Goal: Navigation & Orientation: Find specific page/section

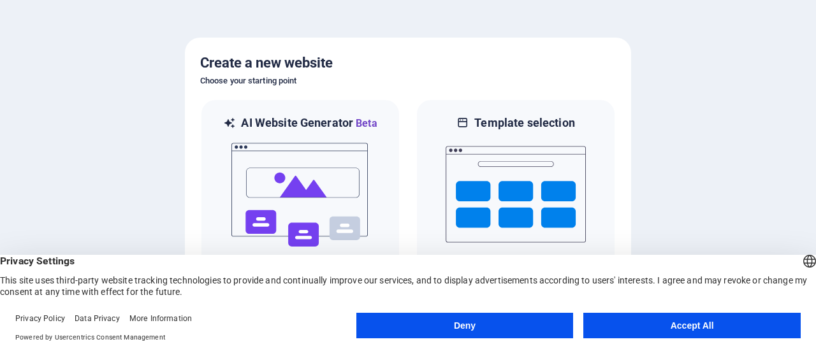
click at [801, 261] on div "English Deutsch" at bounding box center [810, 262] width 18 height 21
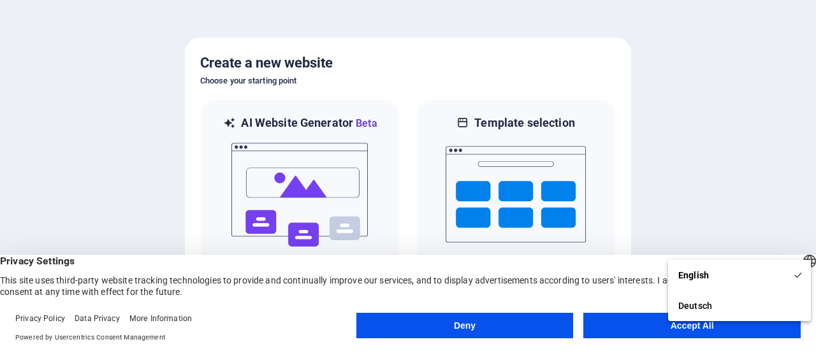
click at [518, 317] on button "Deny" at bounding box center [464, 325] width 217 height 25
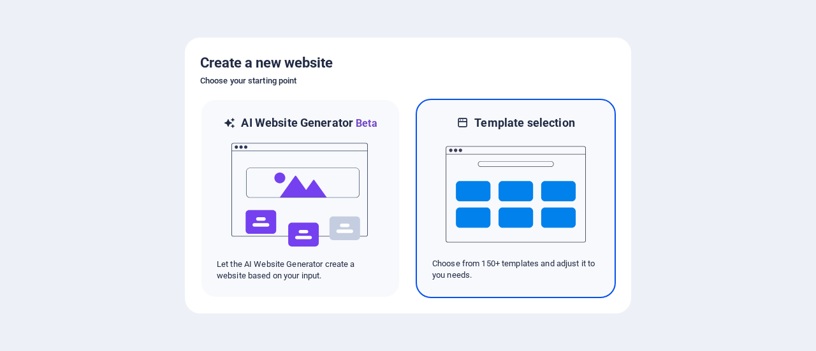
click at [521, 215] on img at bounding box center [516, 194] width 140 height 127
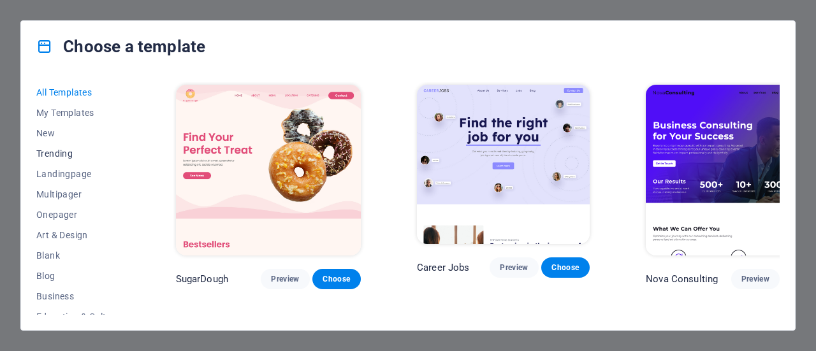
click at [68, 154] on span "Trending" at bounding box center [77, 154] width 83 height 10
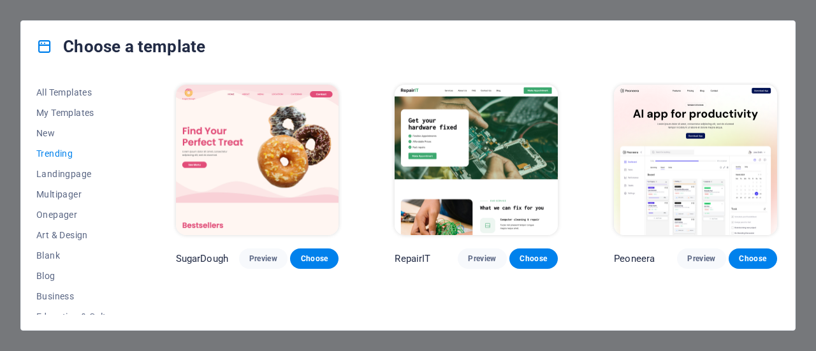
click at [68, 156] on span "Trending" at bounding box center [77, 154] width 83 height 10
click at [68, 171] on span "Landingpage" at bounding box center [77, 174] width 83 height 10
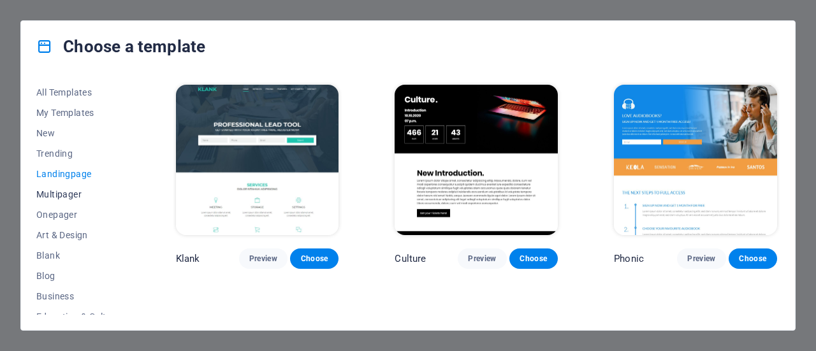
click at [76, 189] on span "Multipager" at bounding box center [77, 194] width 83 height 10
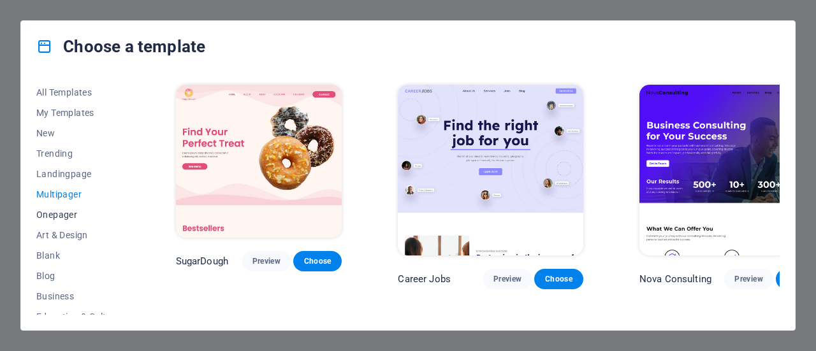
click at [62, 218] on span "Onepager" at bounding box center [77, 215] width 83 height 10
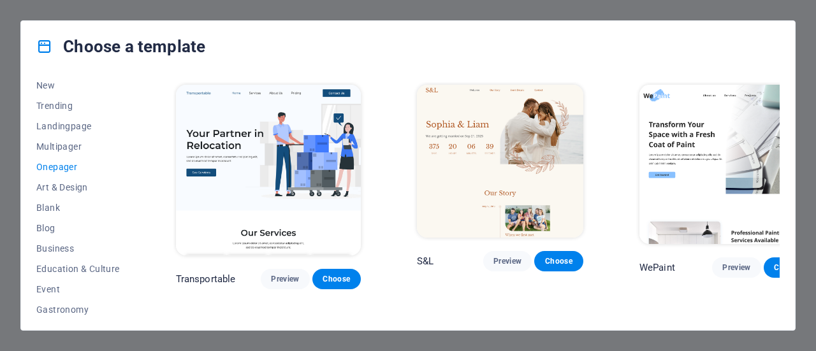
scroll to position [48, 0]
click at [71, 183] on span "Art & Design" at bounding box center [77, 187] width 83 height 10
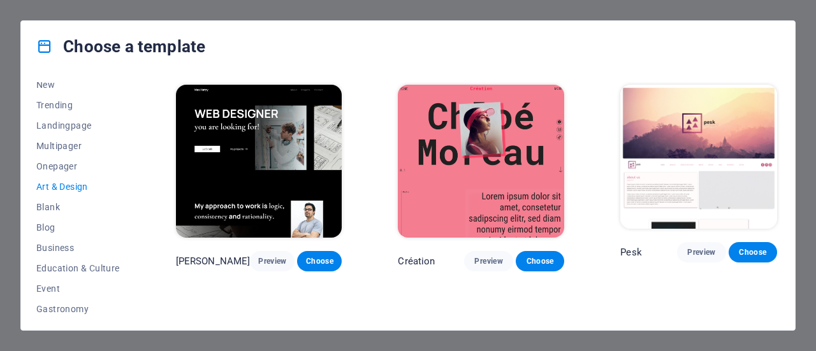
scroll to position [61, 0]
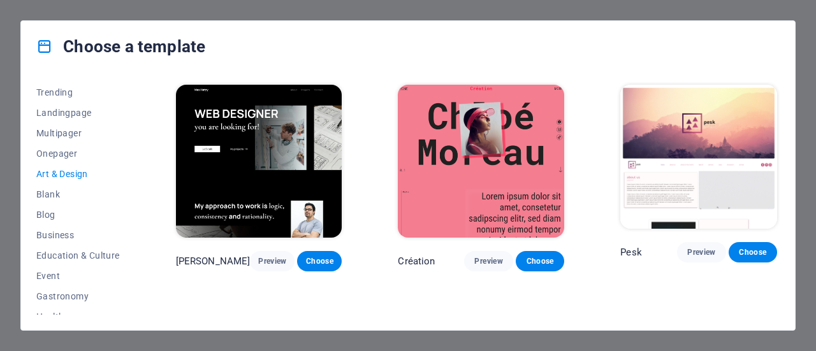
click at [70, 182] on button "Art & Design" at bounding box center [77, 174] width 83 height 20
click at [62, 198] on span "Blank" at bounding box center [77, 194] width 83 height 10
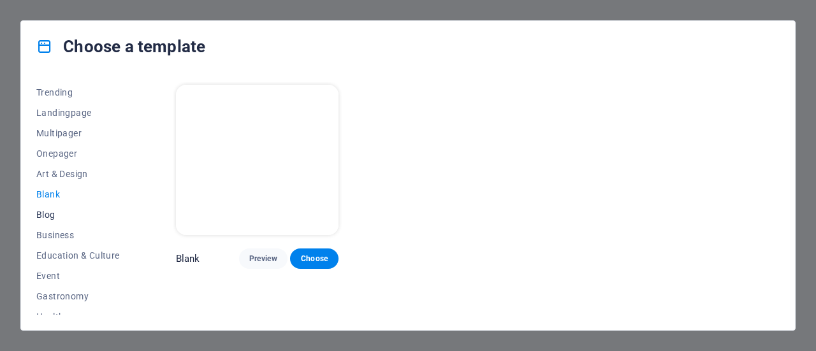
click at [55, 221] on button "Blog" at bounding box center [77, 215] width 83 height 20
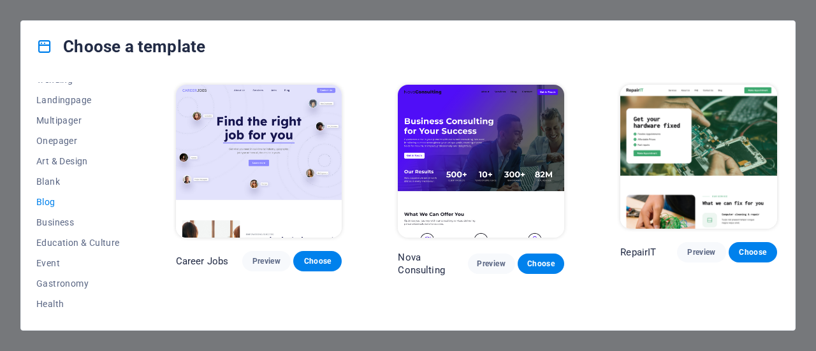
click at [55, 221] on span "Business" at bounding box center [77, 222] width 83 height 10
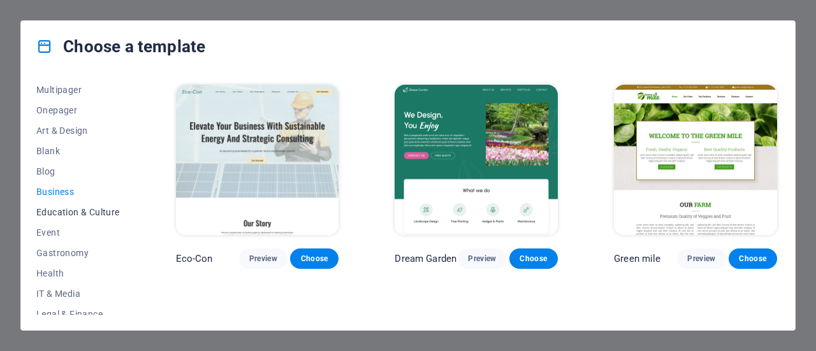
click at [62, 208] on span "Education & Culture" at bounding box center [77, 212] width 83 height 10
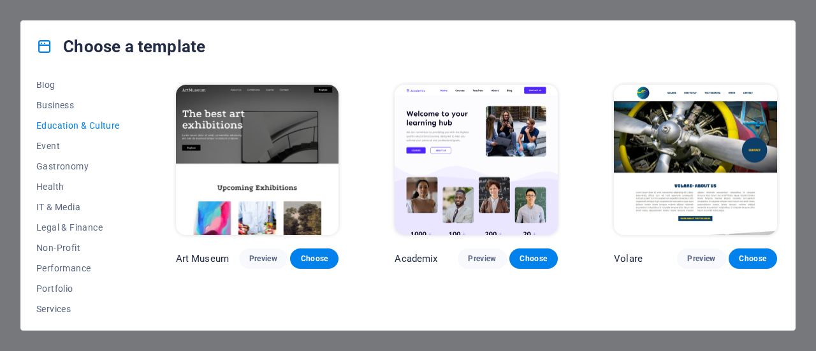
scroll to position [277, 0]
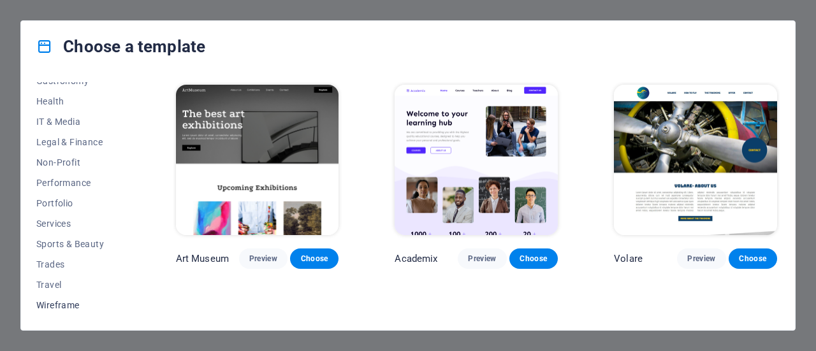
click at [59, 300] on span "Wireframe" at bounding box center [77, 305] width 83 height 10
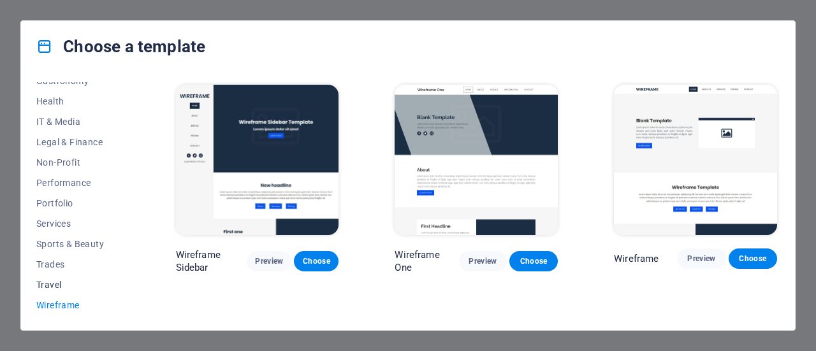
click at [57, 275] on button "Travel" at bounding box center [77, 285] width 83 height 20
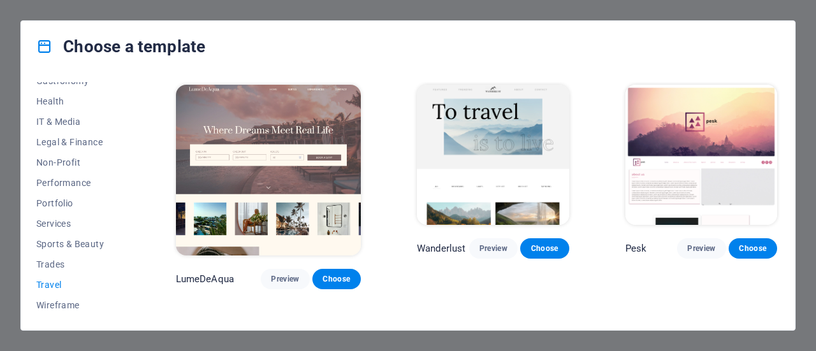
scroll to position [0, 0]
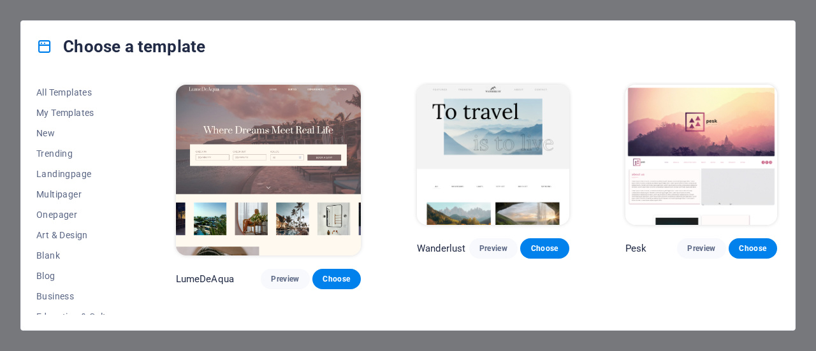
click at [815, 112] on div "Choose a template All Templates My Templates New Trending Landingpage Multipage…" at bounding box center [408, 175] width 816 height 351
click at [795, 110] on div "Choose a template All Templates My Templates New Trending Landingpage Multipage…" at bounding box center [408, 175] width 816 height 351
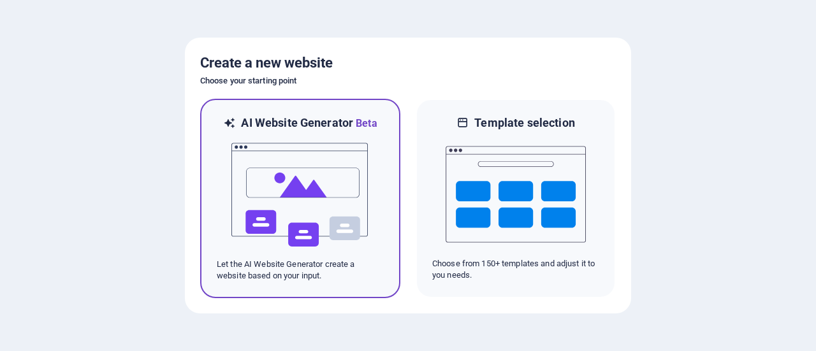
click at [262, 211] on img at bounding box center [300, 194] width 140 height 127
